Goal: Task Accomplishment & Management: Use online tool/utility

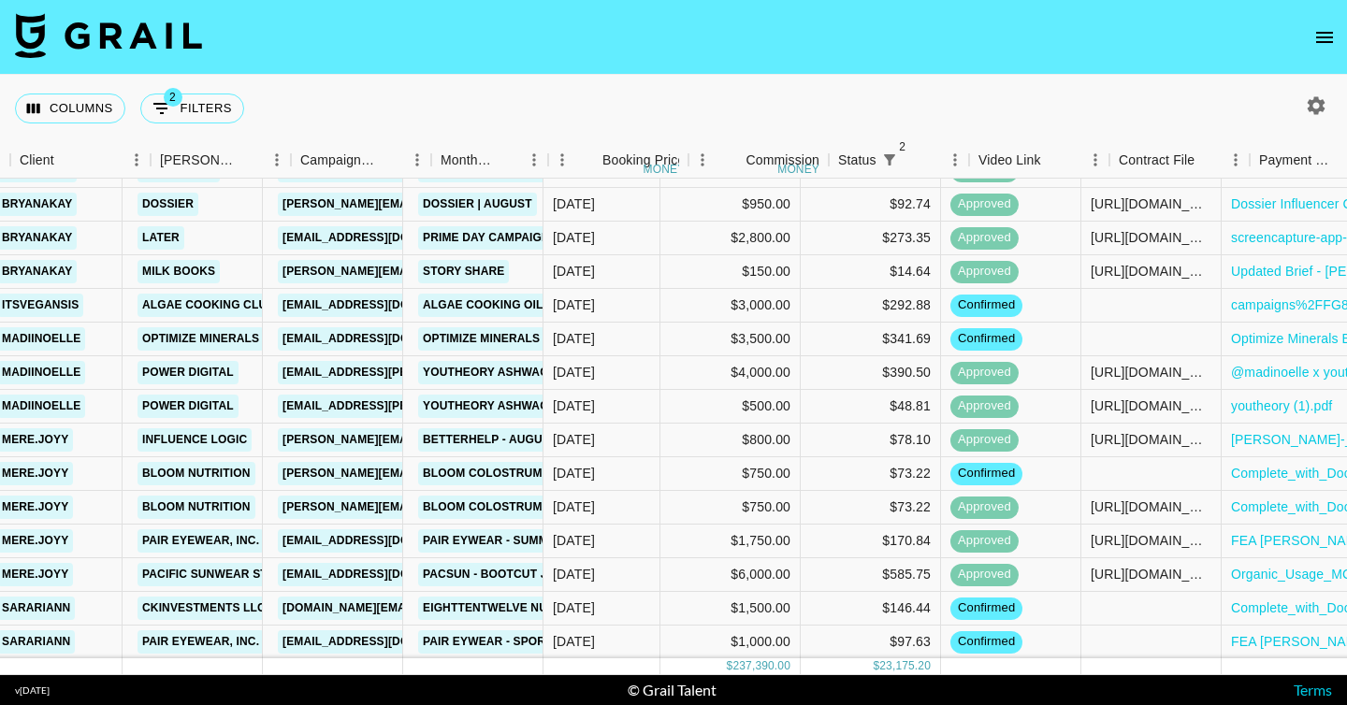
scroll to position [1985, 543]
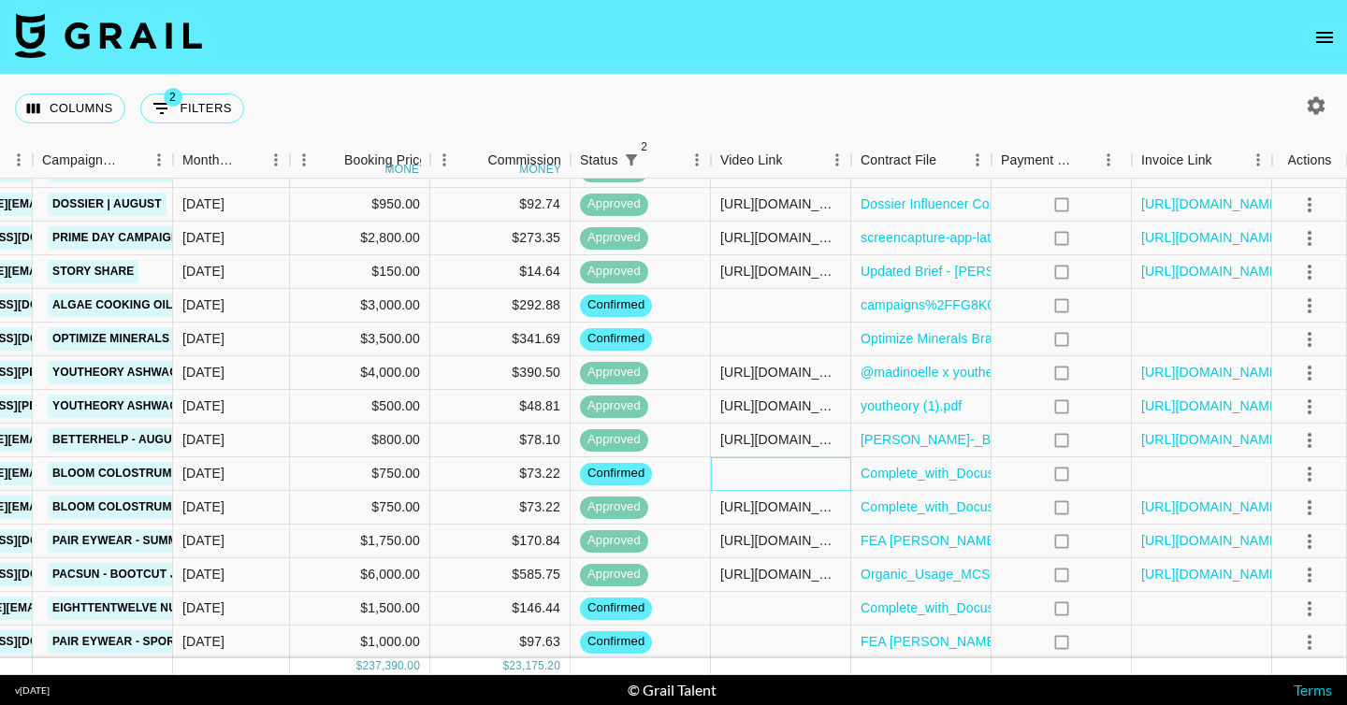
click at [747, 471] on div at bounding box center [781, 474] width 140 height 34
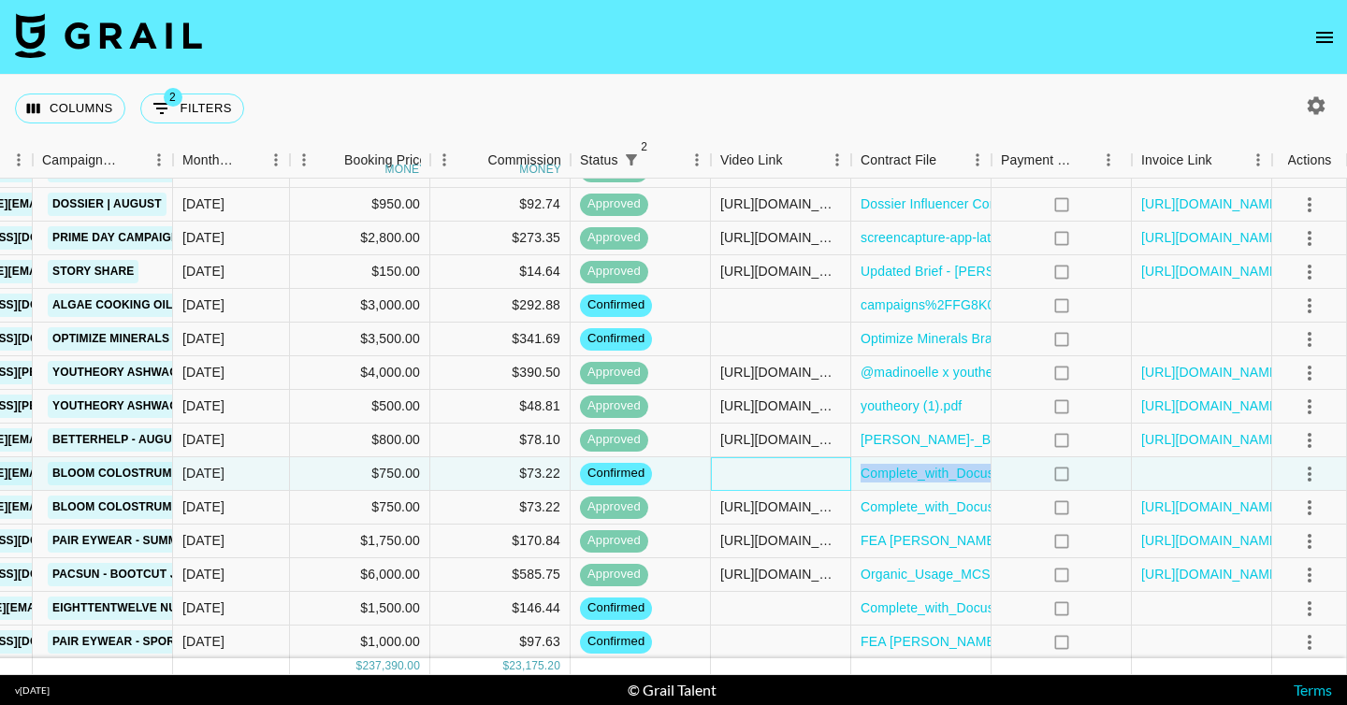
click at [747, 471] on div at bounding box center [781, 474] width 140 height 34
type input "https://www.instagram.com/p/DNyMZev3EEu/"
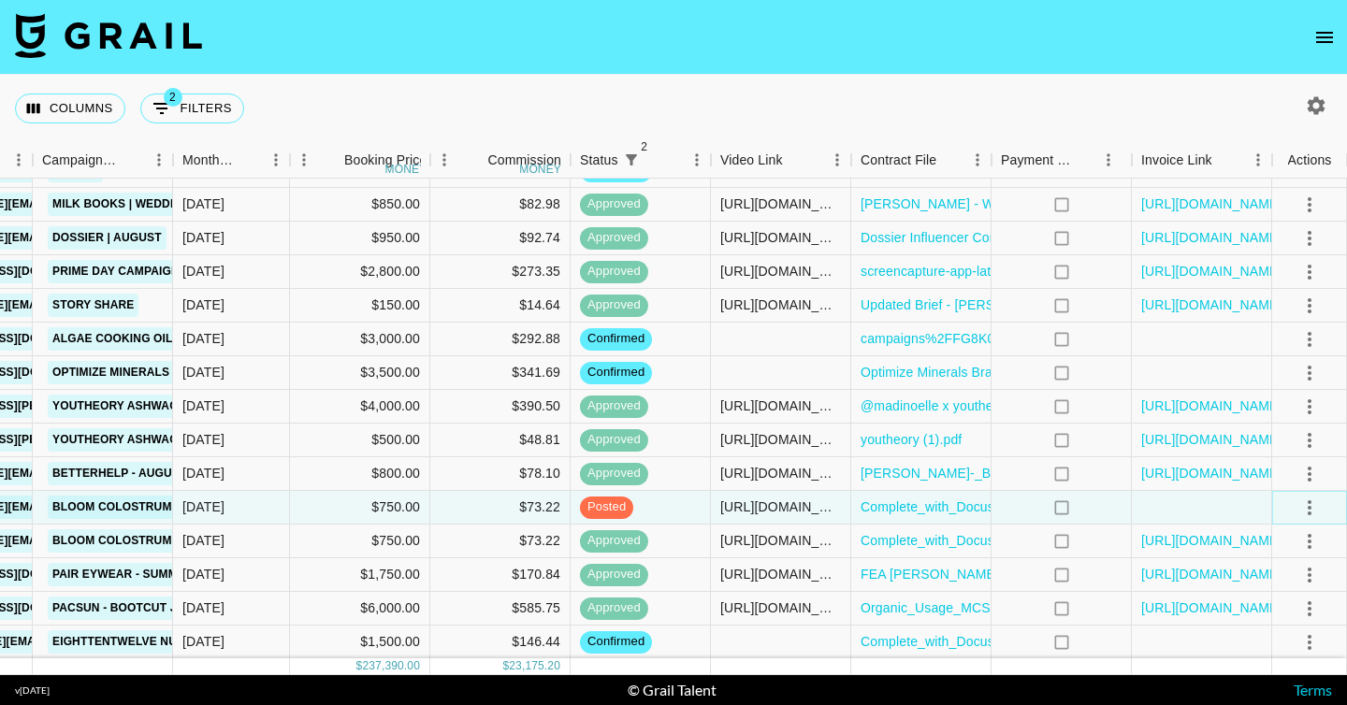
click at [1308, 507] on icon "select merge strategy" at bounding box center [1310, 507] width 4 height 15
click at [1297, 471] on li "Approve" at bounding box center [1287, 468] width 122 height 34
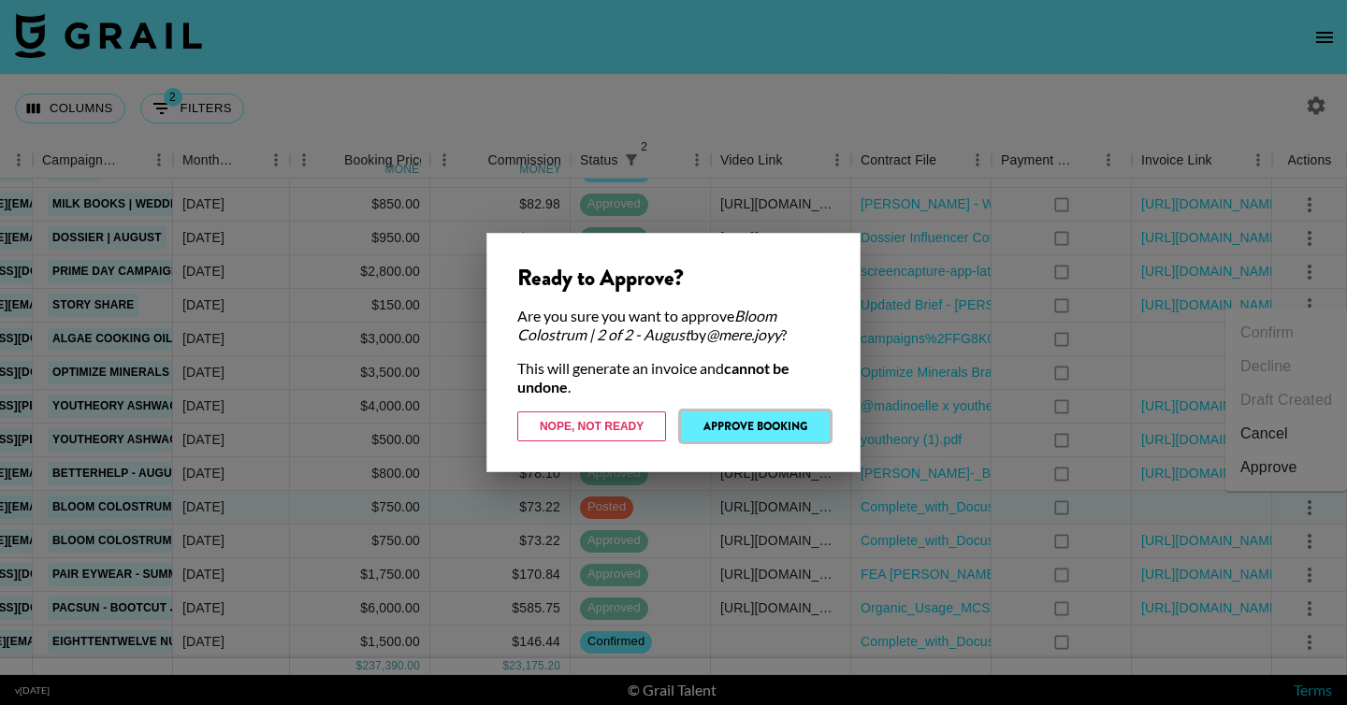
click at [798, 423] on button "Approve Booking" at bounding box center [755, 427] width 149 height 30
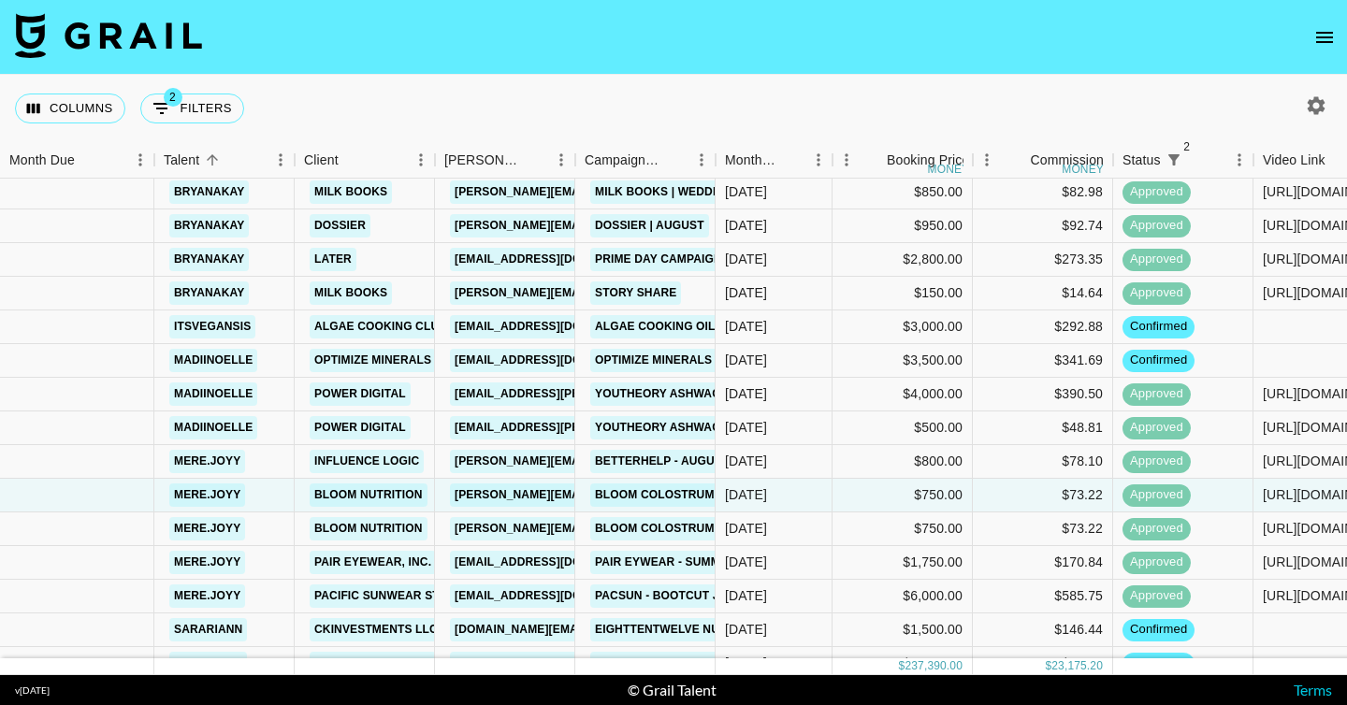
scroll to position [2157, 0]
